Goal: Task Accomplishment & Management: Manage account settings

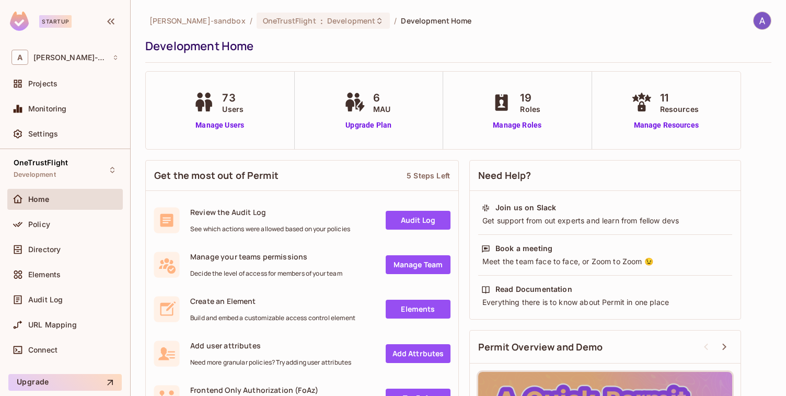
scroll to position [33, 0]
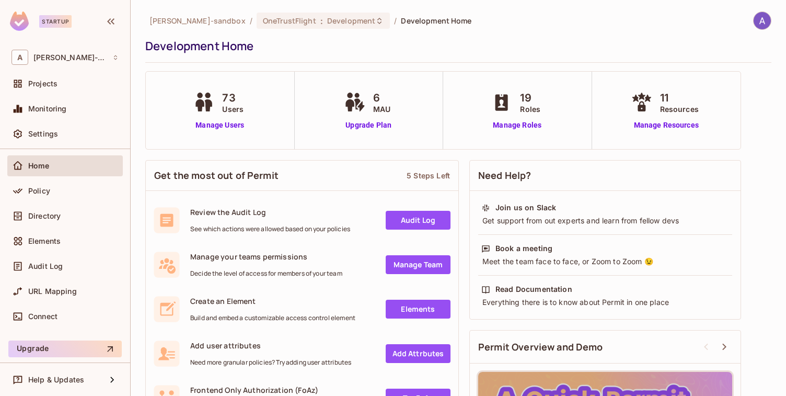
click at [55, 23] on div "Startup" at bounding box center [55, 21] width 32 height 13
click at [16, 26] on img at bounding box center [19, 20] width 19 height 19
click at [373, 102] on span "6" at bounding box center [381, 98] width 17 height 16
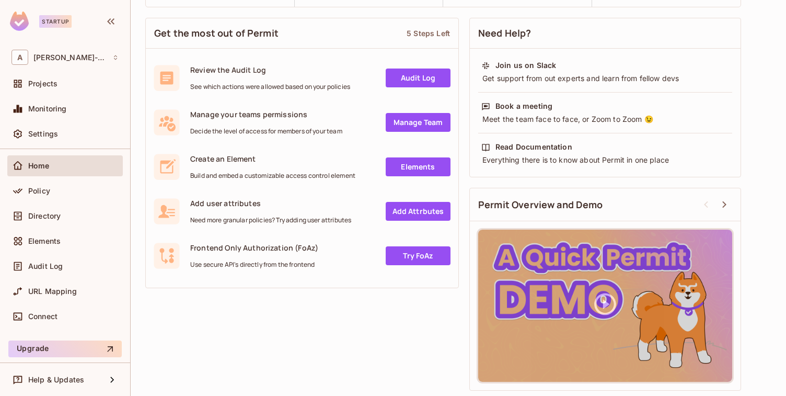
scroll to position [0, 0]
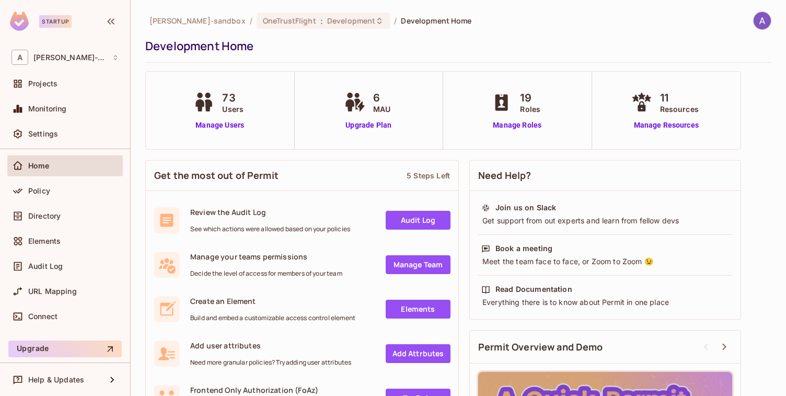
click at [754, 25] on img at bounding box center [762, 20] width 17 height 17
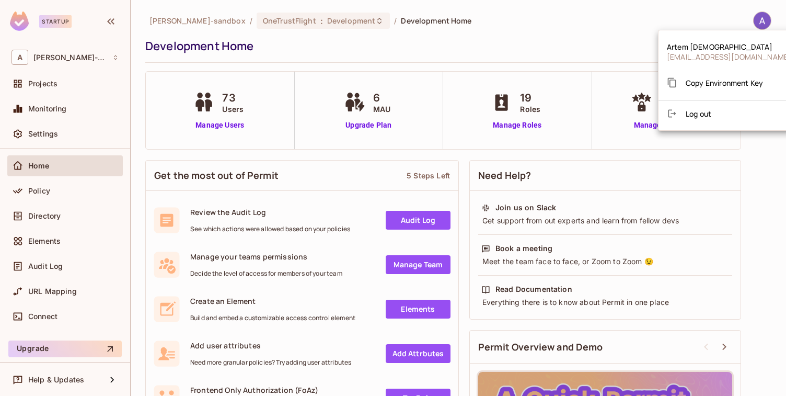
click at [574, 15] on div at bounding box center [393, 198] width 786 height 396
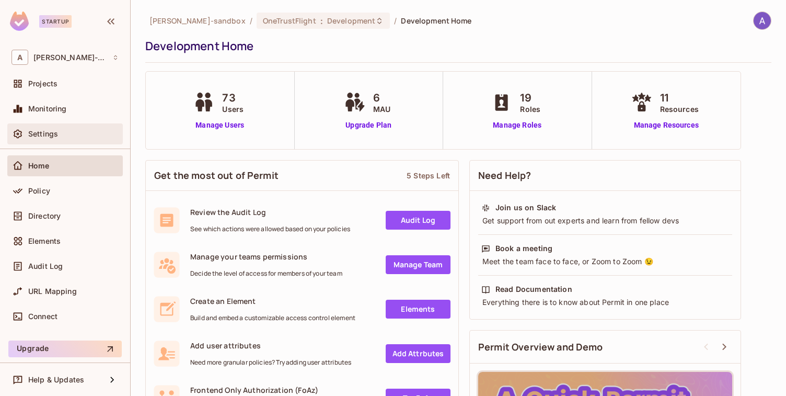
click at [47, 131] on span "Settings" at bounding box center [43, 134] width 30 height 8
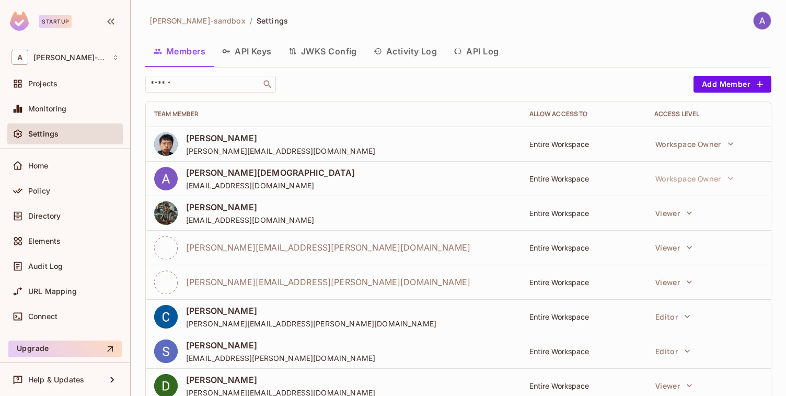
click at [59, 24] on div "Startup" at bounding box center [55, 21] width 32 height 13
click at [43, 352] on button "Upgrade" at bounding box center [64, 348] width 113 height 17
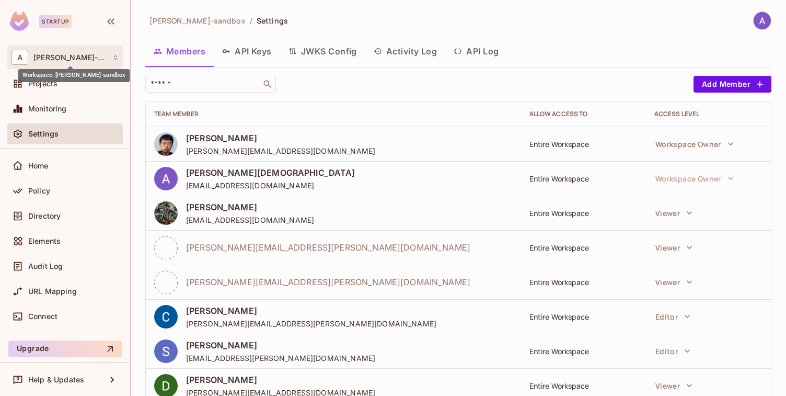
click at [47, 58] on span "alex-trustflight-sandbox" at bounding box center [70, 57] width 74 height 8
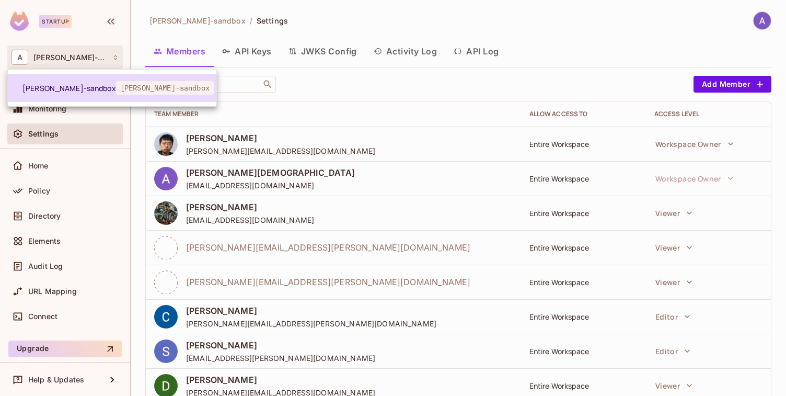
click at [51, 90] on span "alex-trustflight-sandbox" at bounding box center [69, 88] width 94 height 10
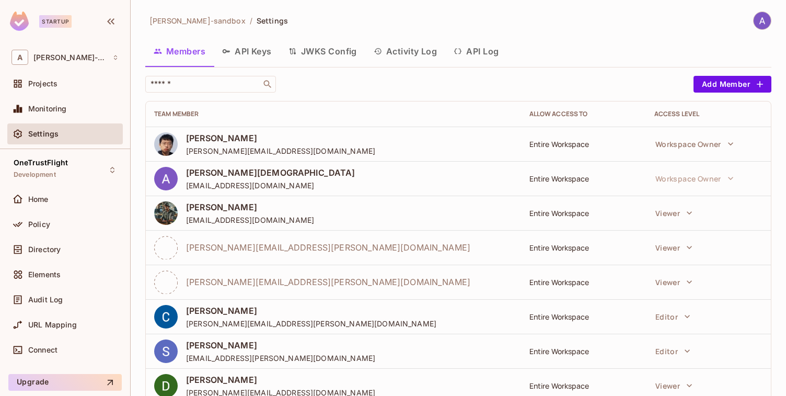
scroll to position [341, 0]
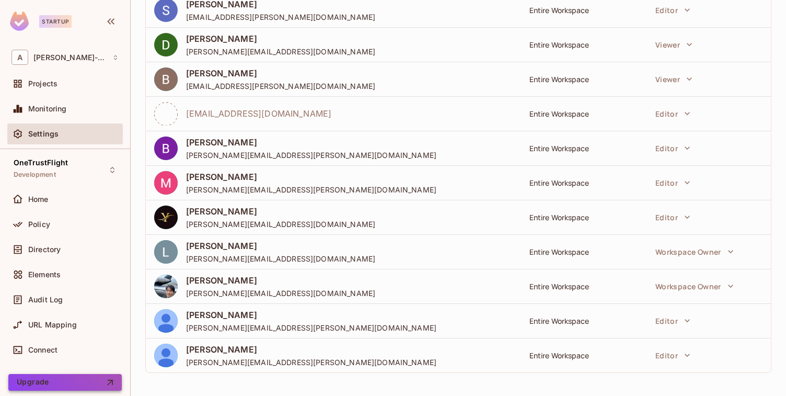
click at [50, 384] on button "Upgrade" at bounding box center [64, 382] width 113 height 17
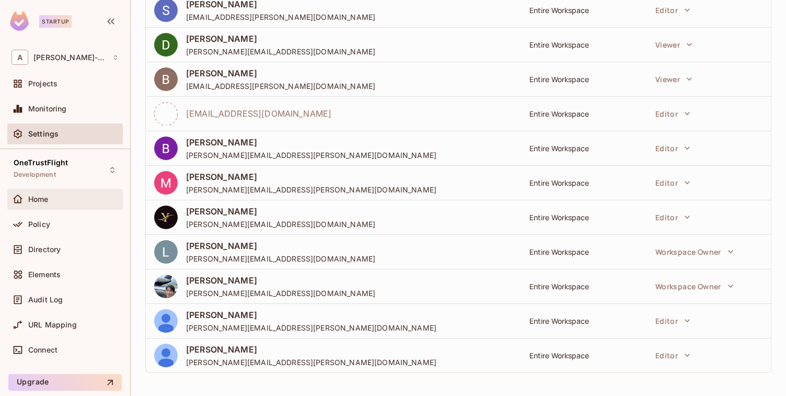
click at [40, 205] on div "Home" at bounding box center [65, 199] width 116 height 21
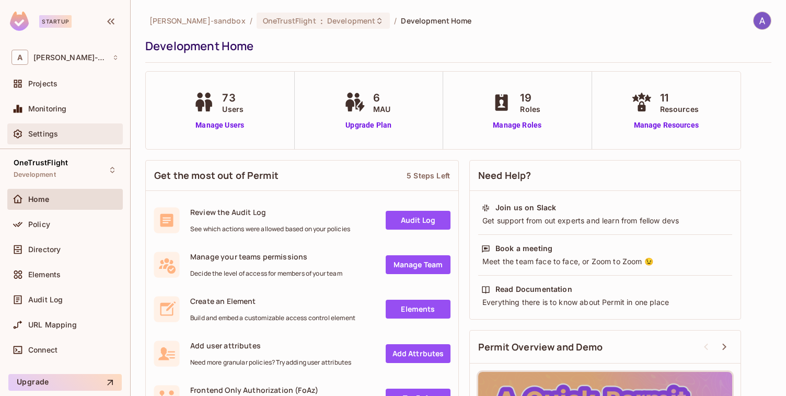
click at [40, 135] on span "Settings" at bounding box center [43, 134] width 30 height 8
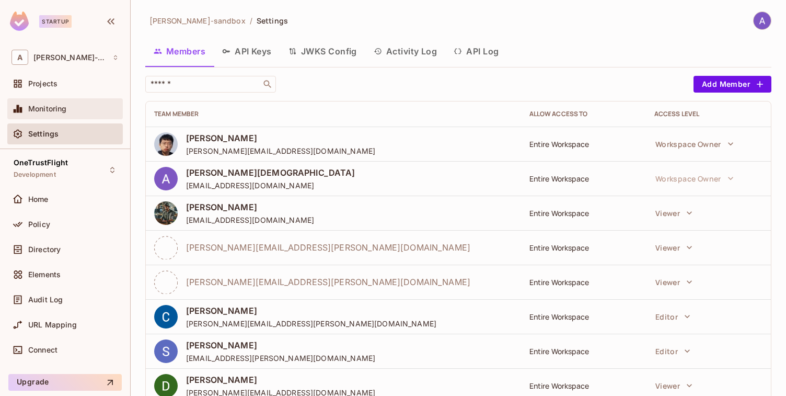
click at [33, 107] on span "Monitoring" at bounding box center [47, 109] width 39 height 8
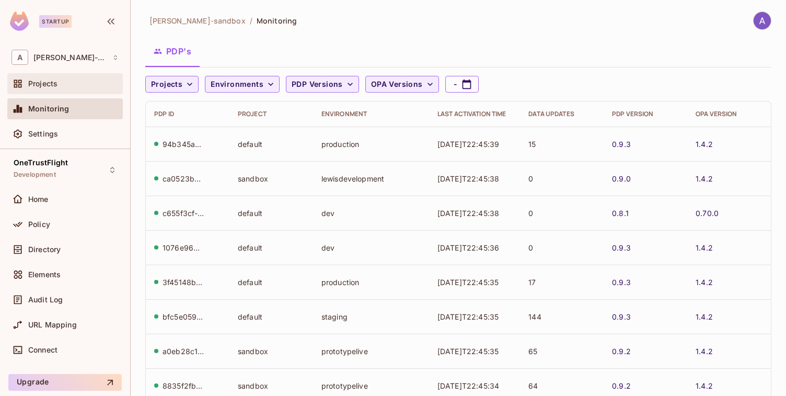
click at [42, 85] on span "Projects" at bounding box center [42, 83] width 29 height 8
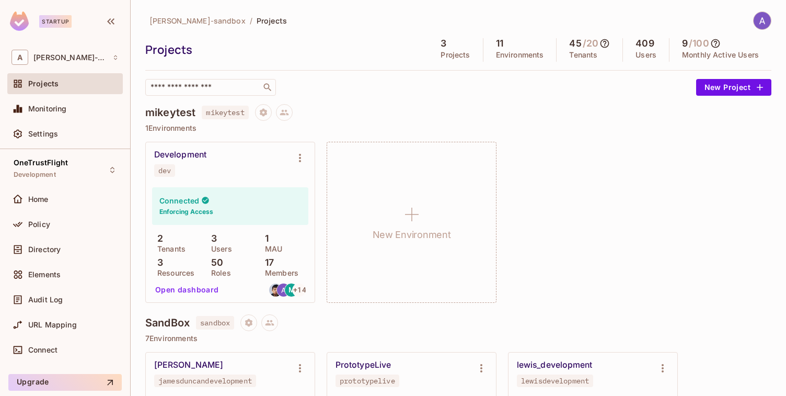
click at [42, 85] on span "Projects" at bounding box center [43, 83] width 30 height 8
click at [48, 116] on div "Monitoring" at bounding box center [65, 108] width 116 height 21
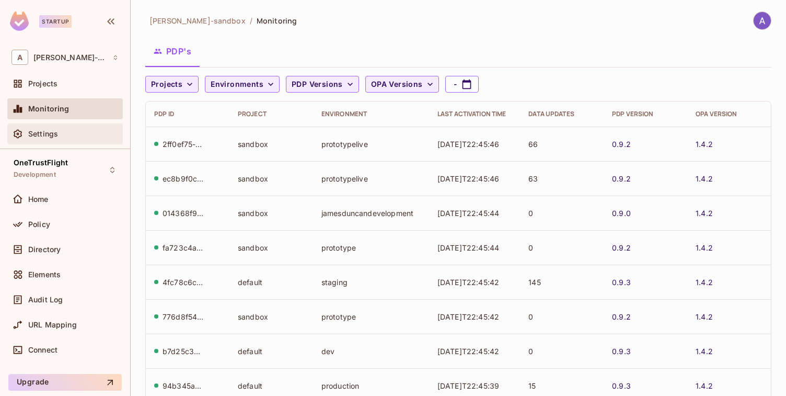
click at [48, 130] on span "Settings" at bounding box center [43, 134] width 30 height 8
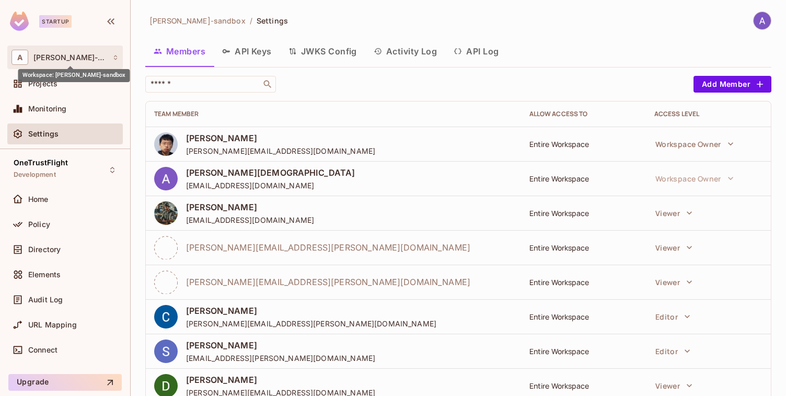
click at [67, 59] on span "alex-trustflight-sandbox" at bounding box center [70, 57] width 74 height 8
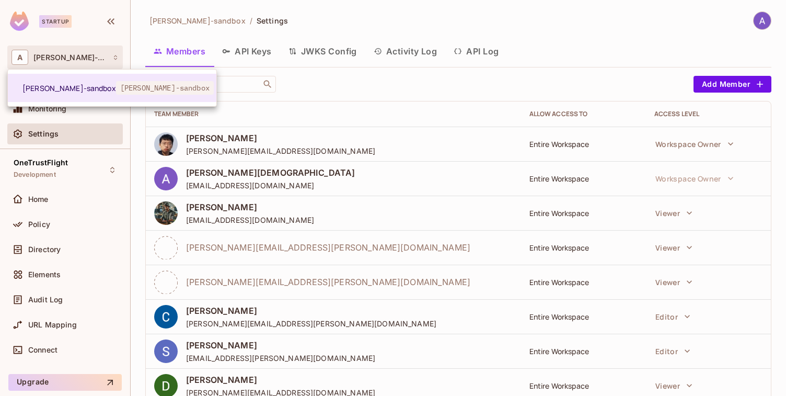
click at [342, 11] on div at bounding box center [393, 198] width 786 height 396
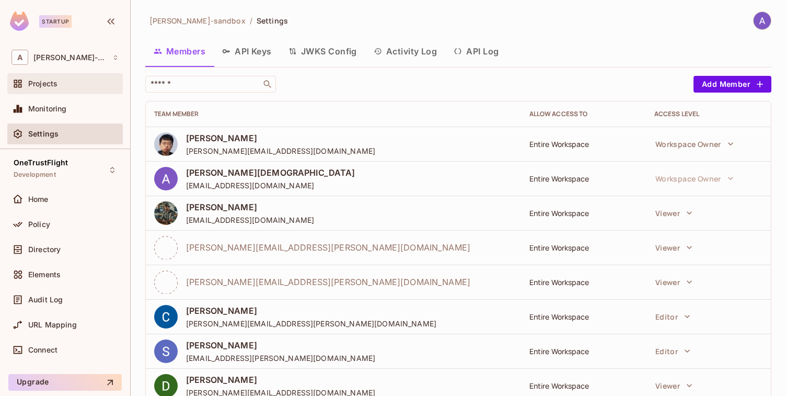
click at [57, 88] on span "Projects" at bounding box center [42, 83] width 29 height 8
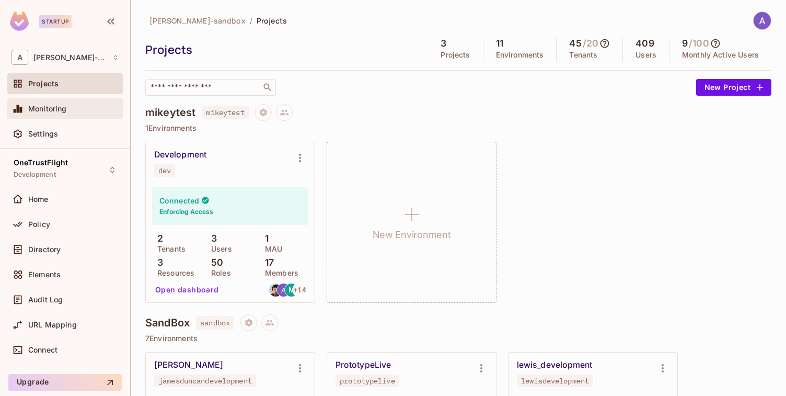
click at [48, 105] on span "Monitoring" at bounding box center [47, 109] width 39 height 8
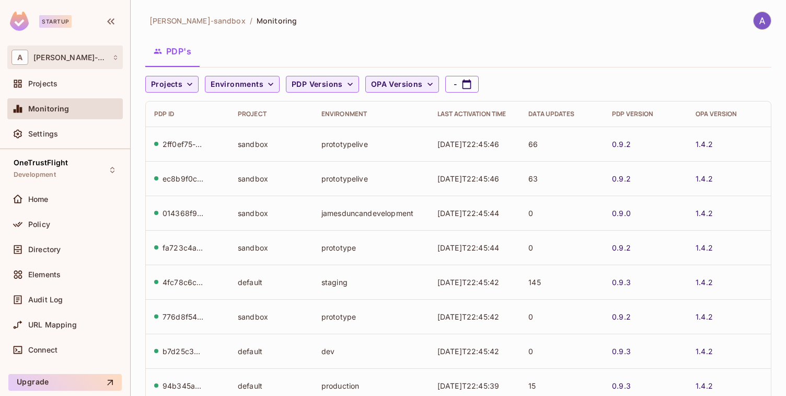
click at [54, 52] on div "A alex-trustflight-sandbox" at bounding box center [64, 57] width 107 height 15
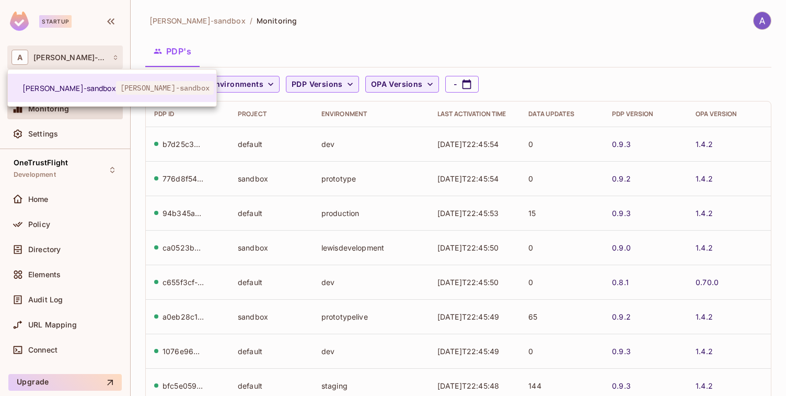
click at [395, 19] on div at bounding box center [393, 198] width 786 height 396
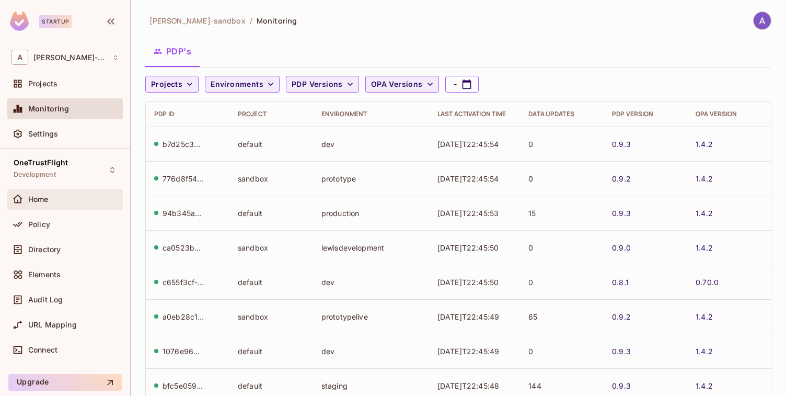
click at [45, 200] on span "Home" at bounding box center [38, 199] width 20 height 8
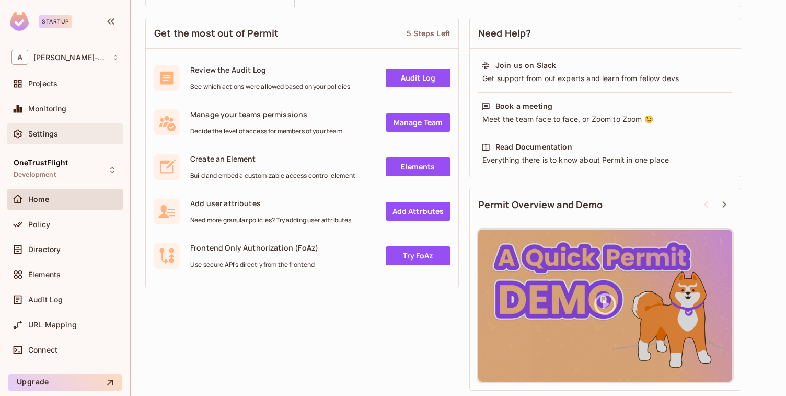
click at [50, 131] on span "Settings" at bounding box center [43, 134] width 30 height 8
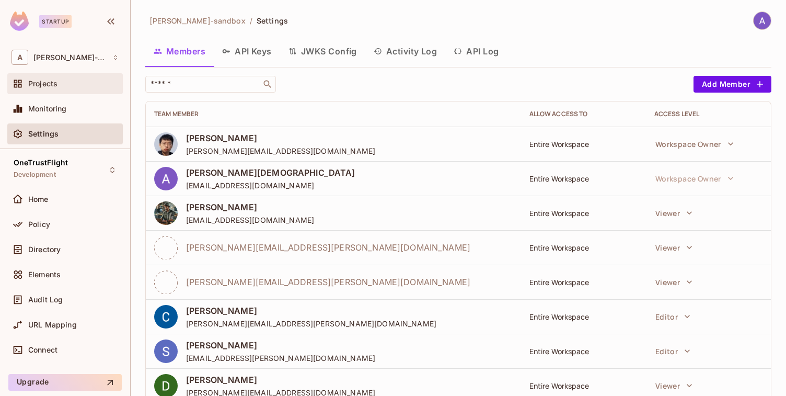
click at [45, 90] on div "Projects" at bounding box center [65, 83] width 116 height 21
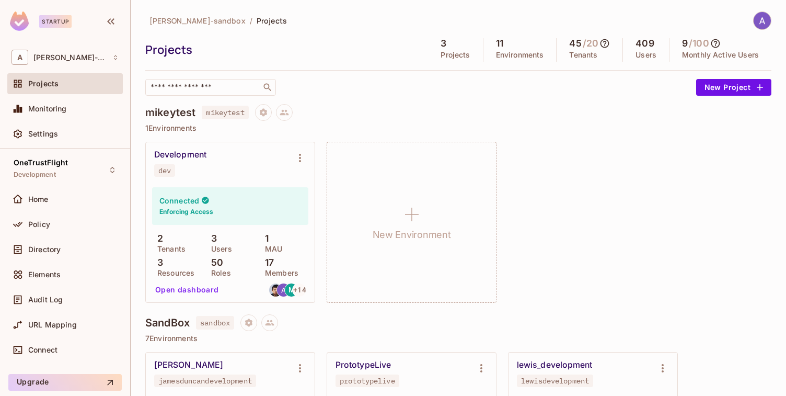
click at [710, 44] on icon at bounding box center [715, 43] width 10 height 10
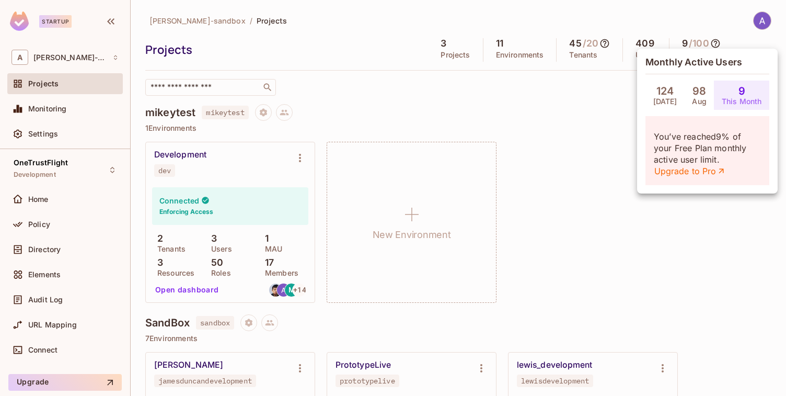
click at [537, 152] on div at bounding box center [393, 198] width 786 height 396
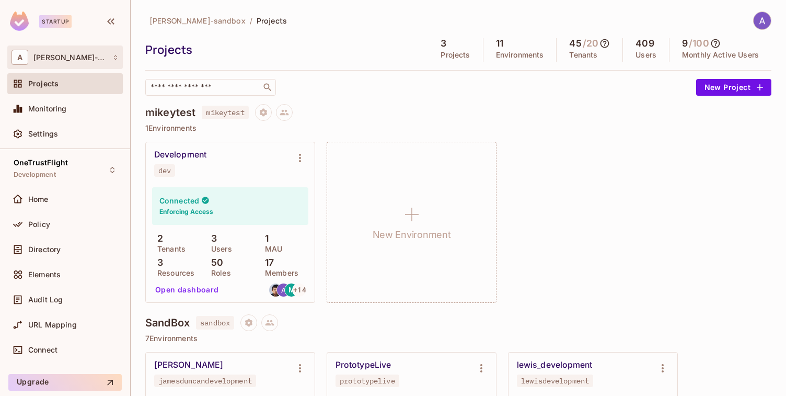
click at [94, 63] on div "A alex-trustflight-sandbox" at bounding box center [64, 57] width 107 height 15
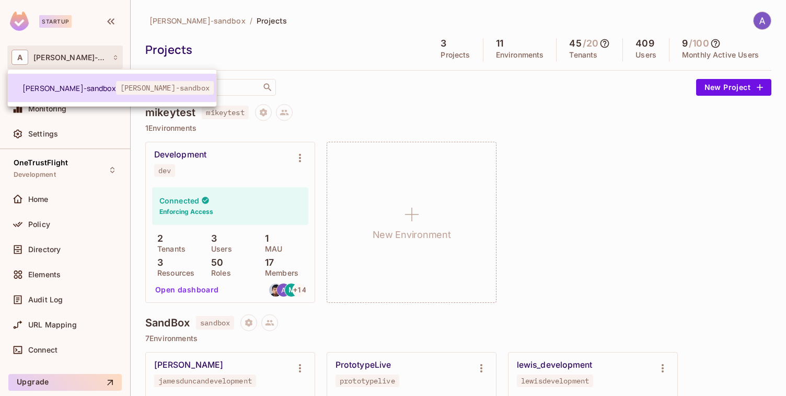
click at [50, 89] on span "alex-trustflight-sandbox" at bounding box center [69, 88] width 94 height 10
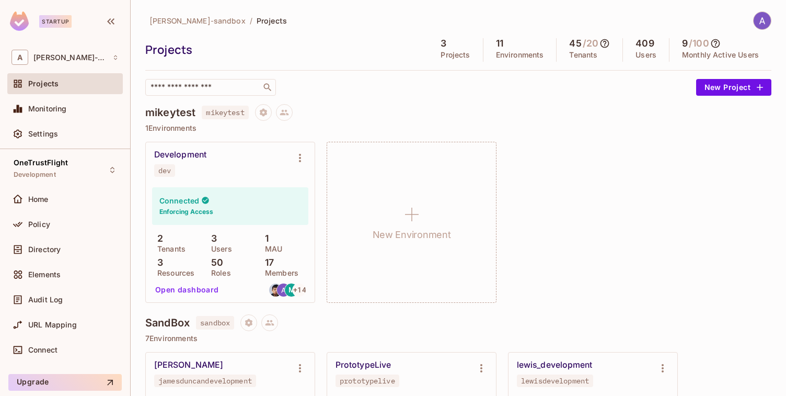
scroll to position [33, 0]
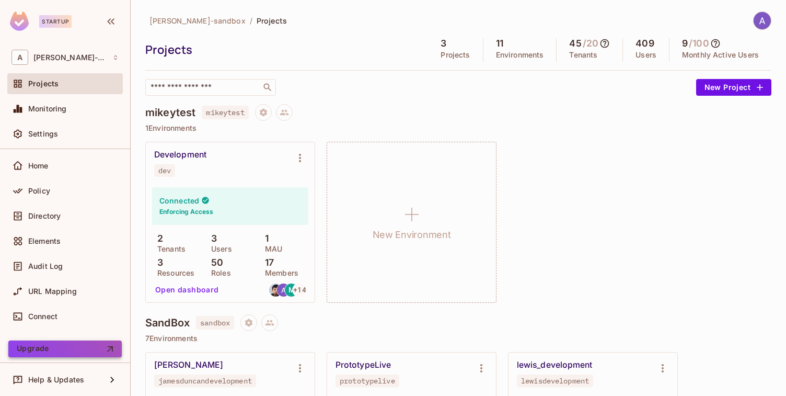
click at [46, 346] on button "Upgrade" at bounding box center [64, 348] width 113 height 17
click at [486, 14] on div "alex-trustflight-sandbox / Projects" at bounding box center [458, 20] width 626 height 18
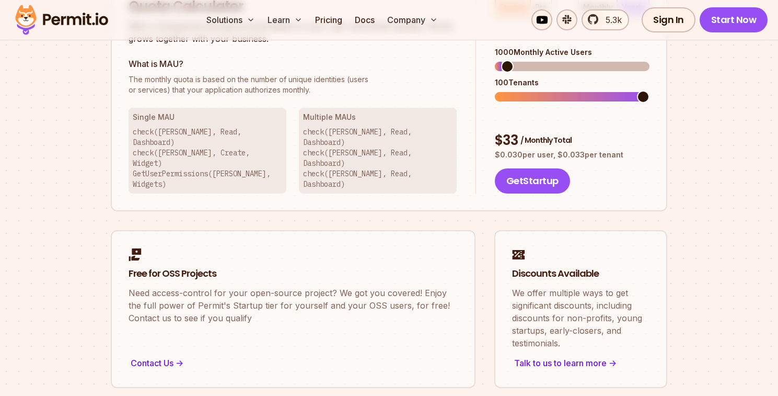
scroll to position [992, 0]
